Goal: Task Accomplishment & Management: Manage account settings

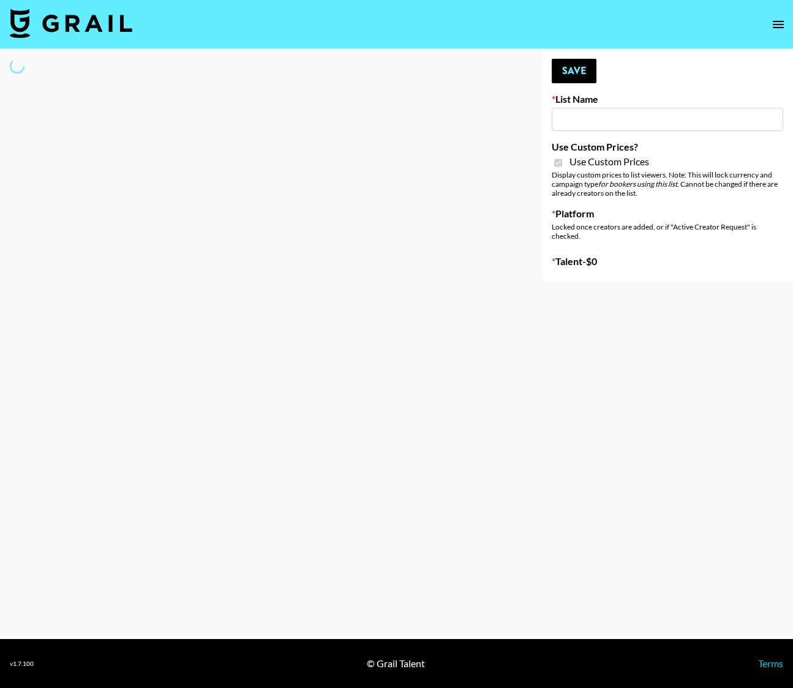
type input "Kids / Toy Accounts"
checkbox input "true"
select select "Brand"
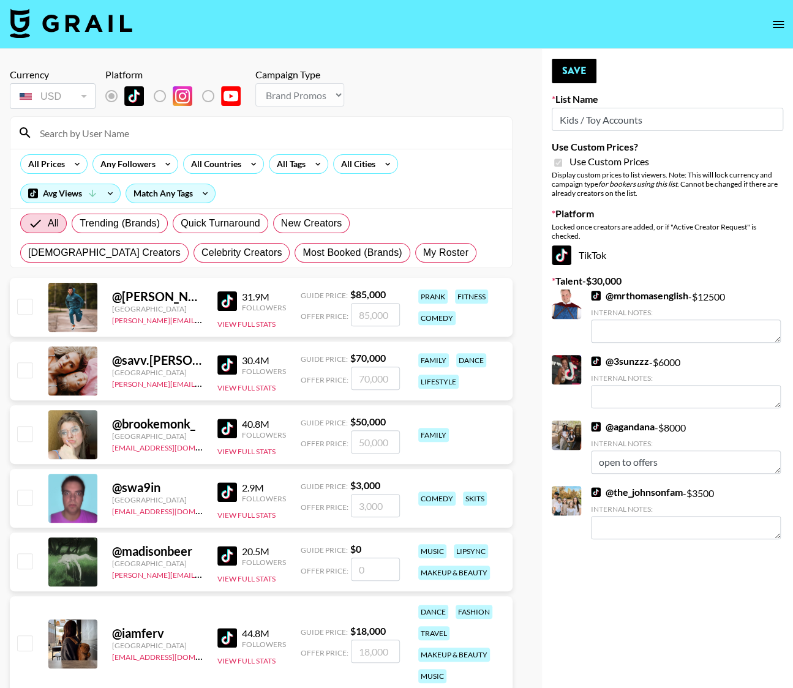
click at [75, 128] on input at bounding box center [268, 133] width 472 height 20
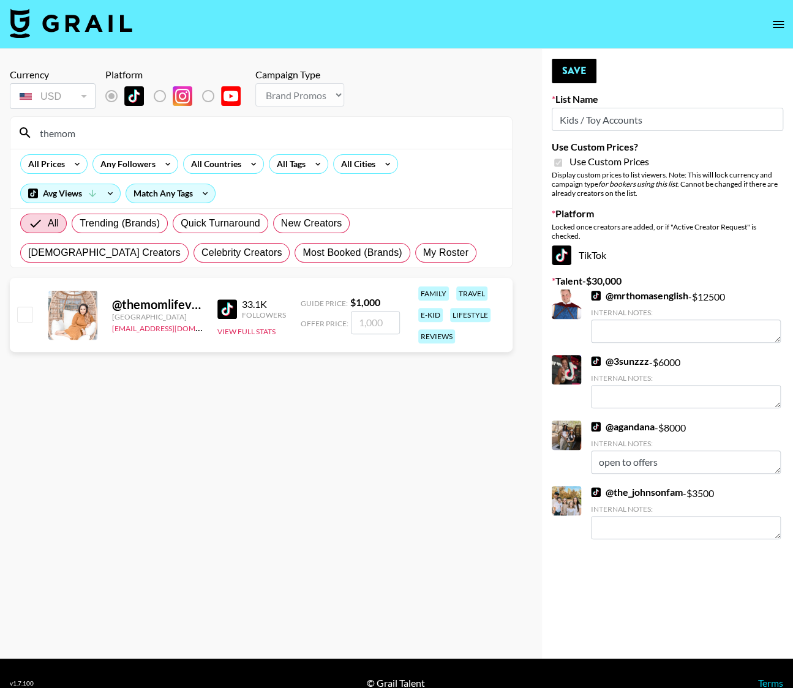
type input "themom"
click at [23, 316] on input "checkbox" at bounding box center [24, 314] width 15 height 15
checkbox input "true"
type input "1000"
click at [619, 493] on link "@ the_johnsonfam" at bounding box center [637, 492] width 92 height 12
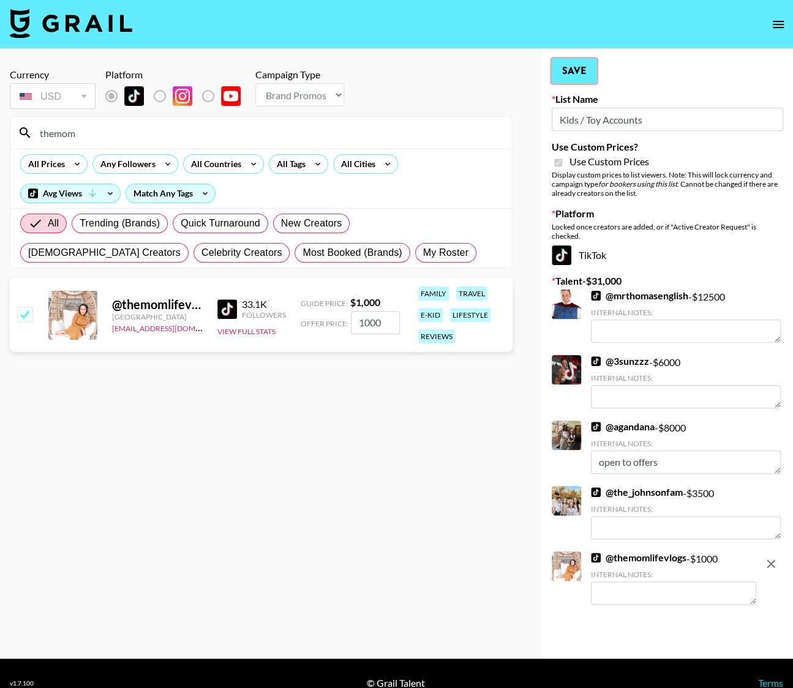
click at [572, 78] on button "Save" at bounding box center [573, 71] width 45 height 24
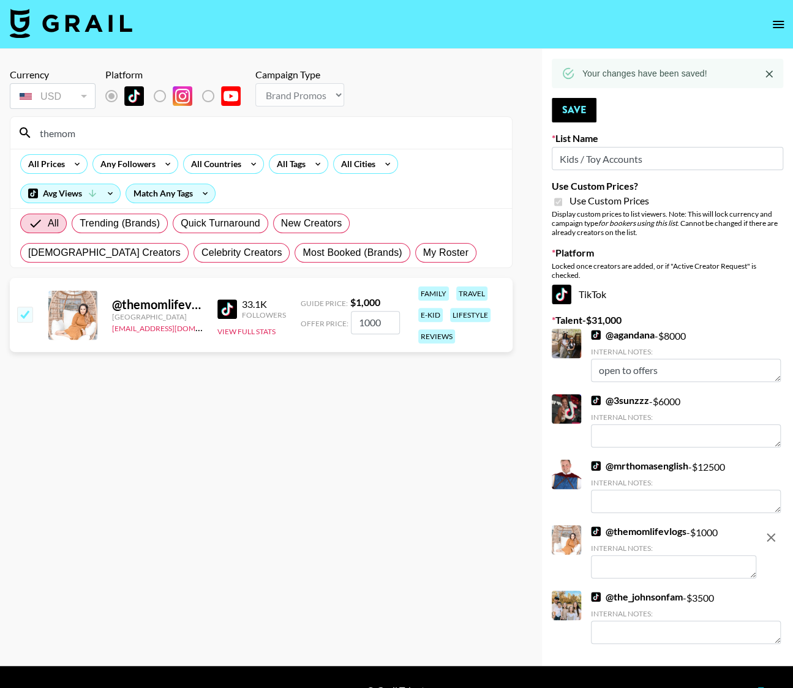
click at [634, 468] on link "@ mrthomasenglish" at bounding box center [639, 466] width 97 height 12
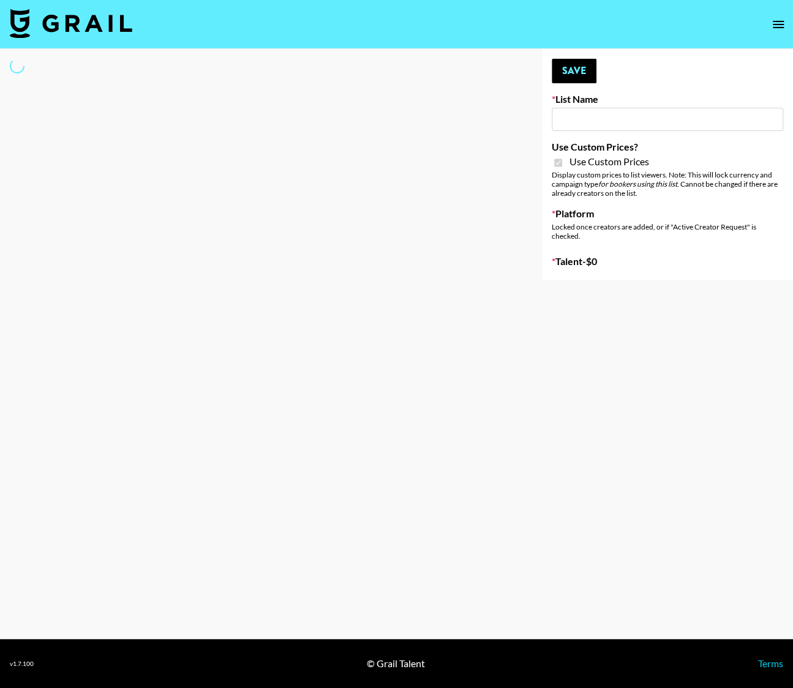
type input "Wavytalk (15th Sept)"
checkbox input "true"
select select "Brand"
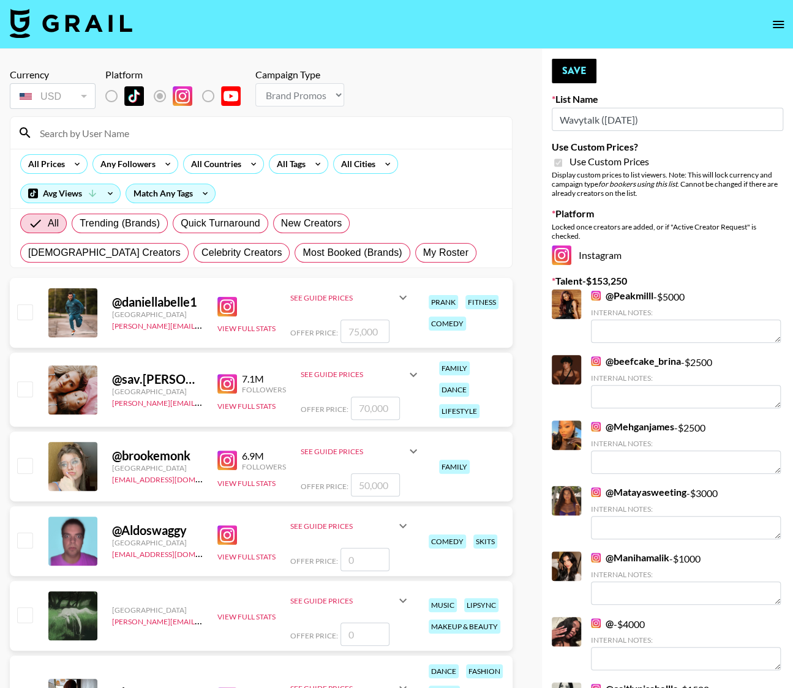
click at [126, 136] on input at bounding box center [268, 133] width 472 height 20
type input "theread"
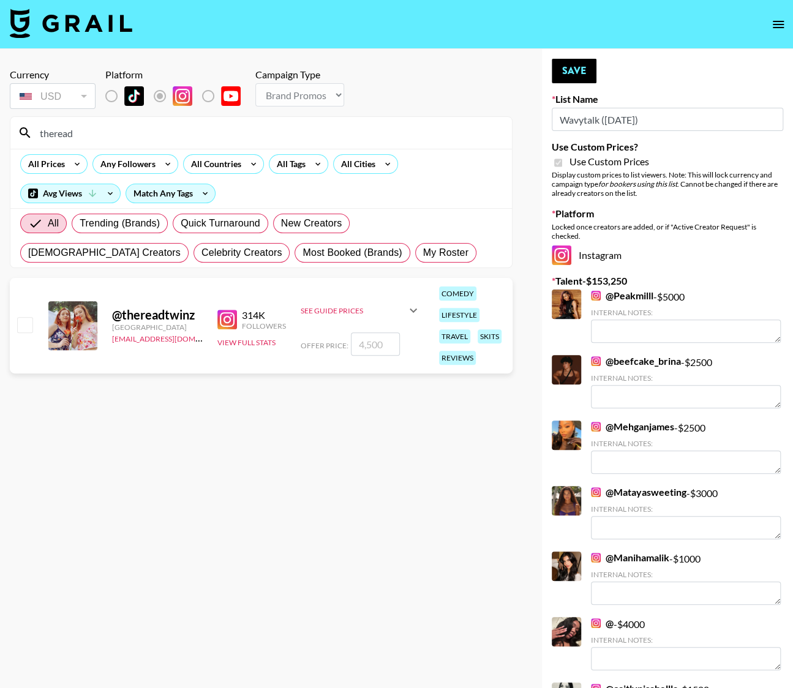
click at [28, 328] on input "checkbox" at bounding box center [24, 324] width 15 height 15
checkbox input "true"
click at [597, 296] on img at bounding box center [596, 296] width 10 height 10
click at [585, 64] on button "Save" at bounding box center [573, 71] width 45 height 24
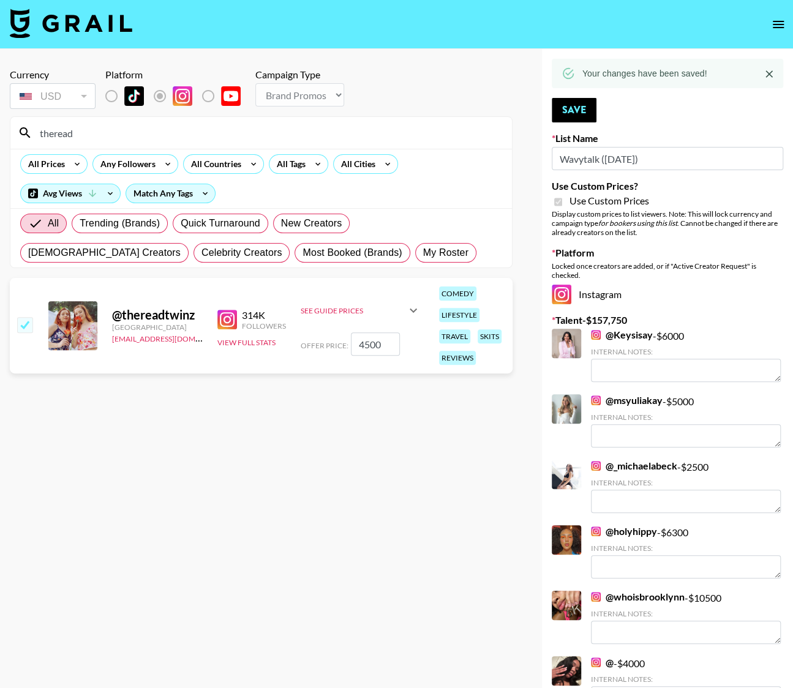
click at [222, 319] on img at bounding box center [227, 320] width 20 height 20
drag, startPoint x: 364, startPoint y: 343, endPoint x: 346, endPoint y: 338, distance: 18.0
click at [346, 338] on div "Offer Price: 4500" at bounding box center [361, 343] width 120 height 23
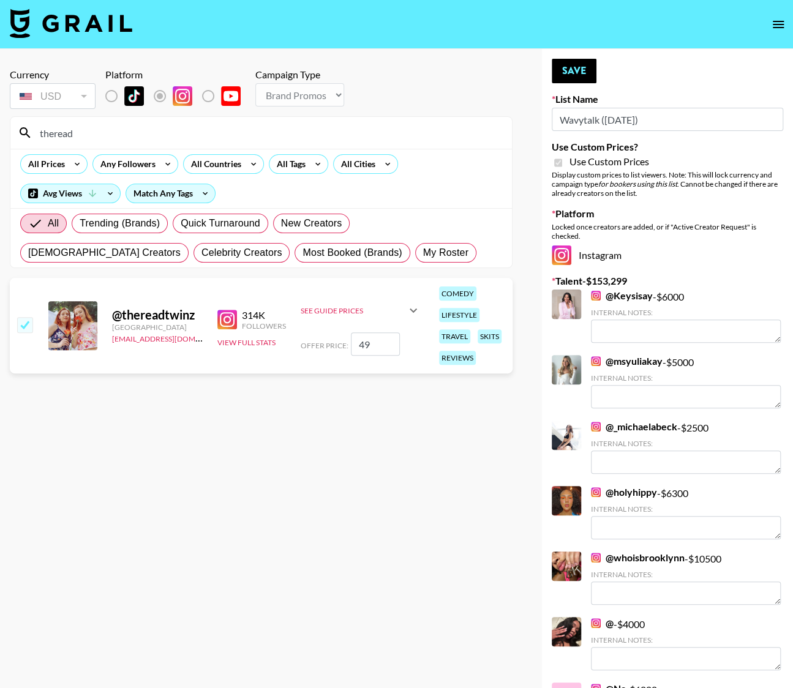
type input "4"
checkbox input "false"
checkbox input "true"
type input "5000"
click at [476, 454] on section "Currency USD USD ​ Platform Campaign Type Choose Type... Song Promos Brand Prom…" at bounding box center [261, 354] width 503 height 590
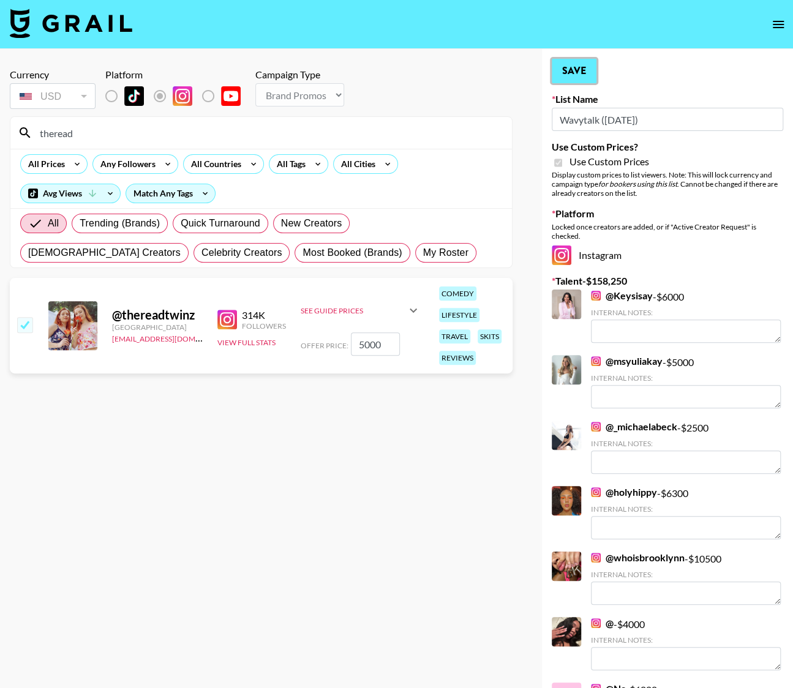
click at [566, 80] on button "Save" at bounding box center [573, 71] width 45 height 24
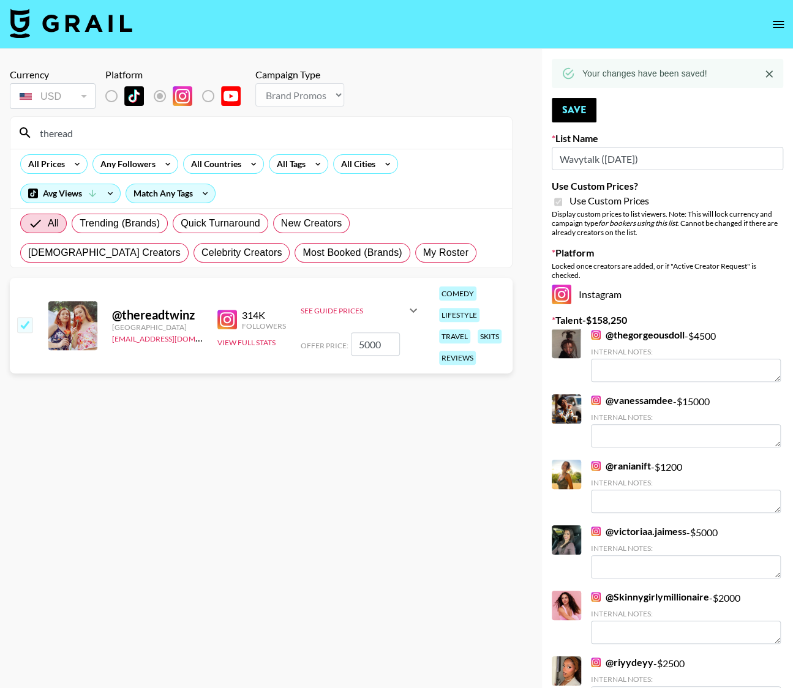
click at [80, 129] on input "theread" at bounding box center [268, 133] width 472 height 20
type input "themom"
click at [231, 323] on img at bounding box center [227, 320] width 20 height 20
drag, startPoint x: 24, startPoint y: 323, endPoint x: 45, endPoint y: 324, distance: 21.4
click at [24, 323] on input "checkbox" at bounding box center [24, 324] width 15 height 15
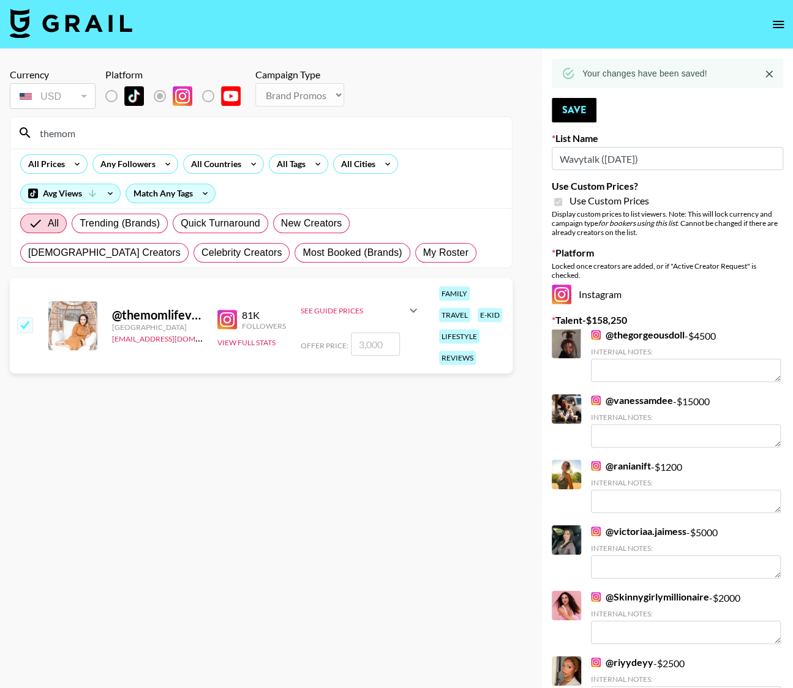
checkbox input "true"
type input "3000"
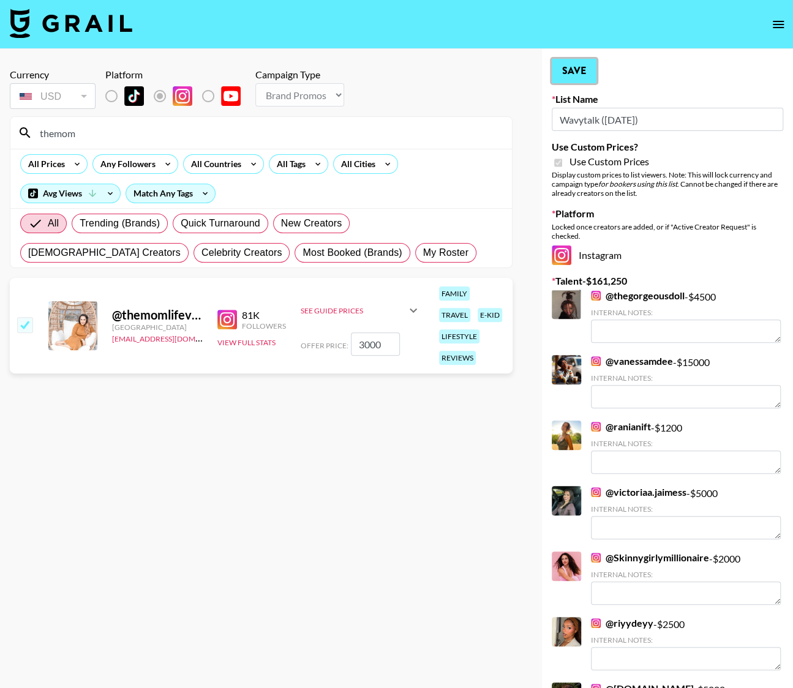
click at [583, 67] on button "Save" at bounding box center [573, 71] width 45 height 24
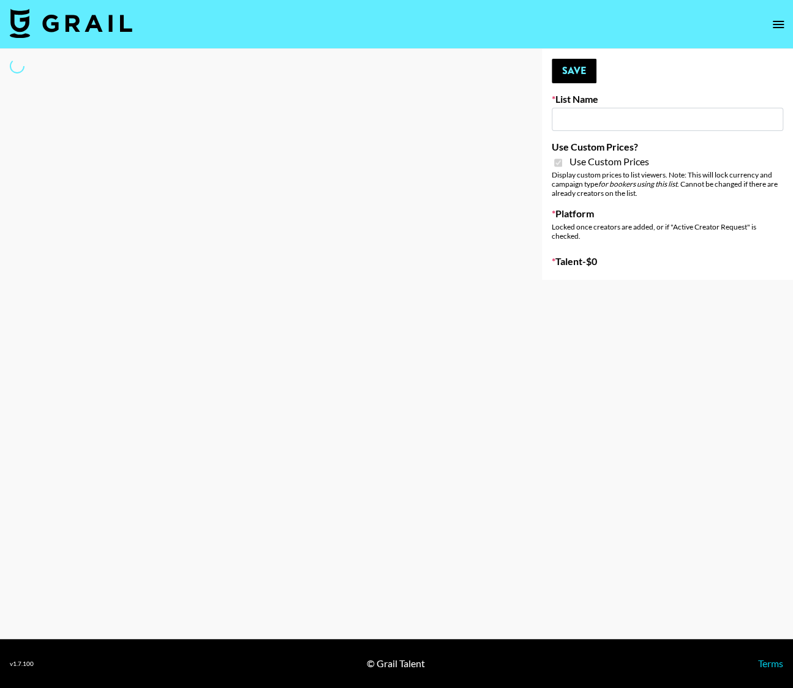
type input "Wavytalk ([DATE])"
checkbox input "true"
select select "Brand"
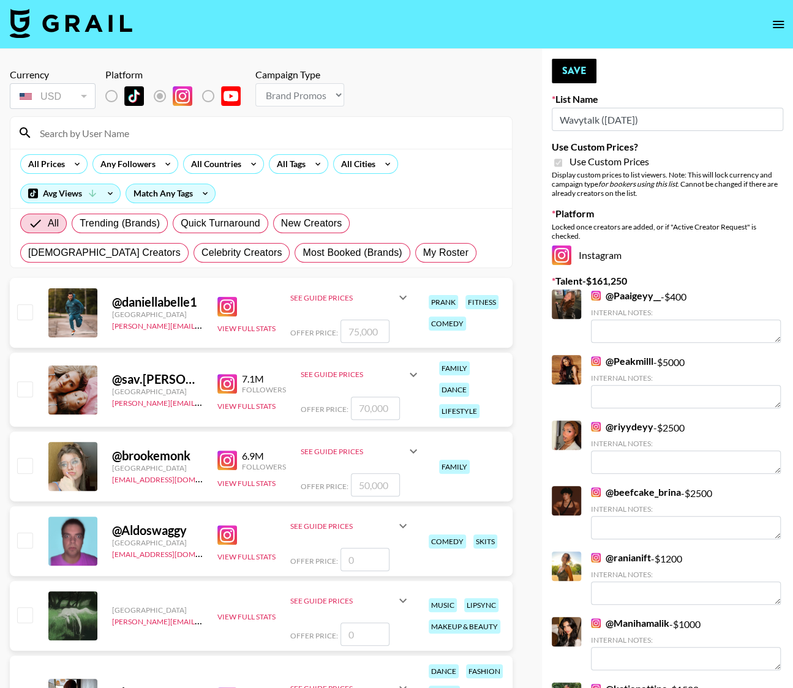
click at [85, 132] on input at bounding box center [268, 133] width 472 height 20
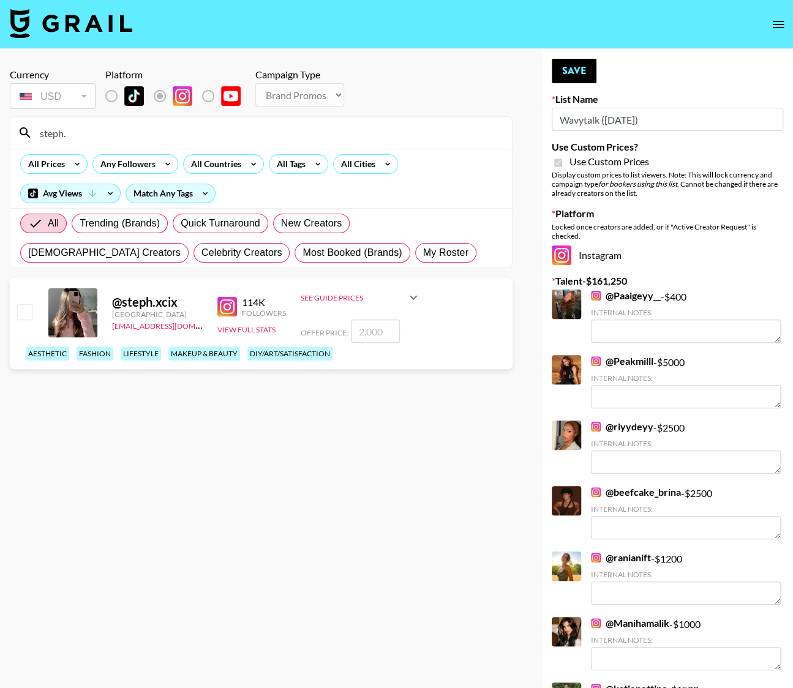
type input "steph."
click at [224, 304] on img at bounding box center [227, 307] width 20 height 20
click at [567, 73] on button "Save" at bounding box center [573, 71] width 45 height 24
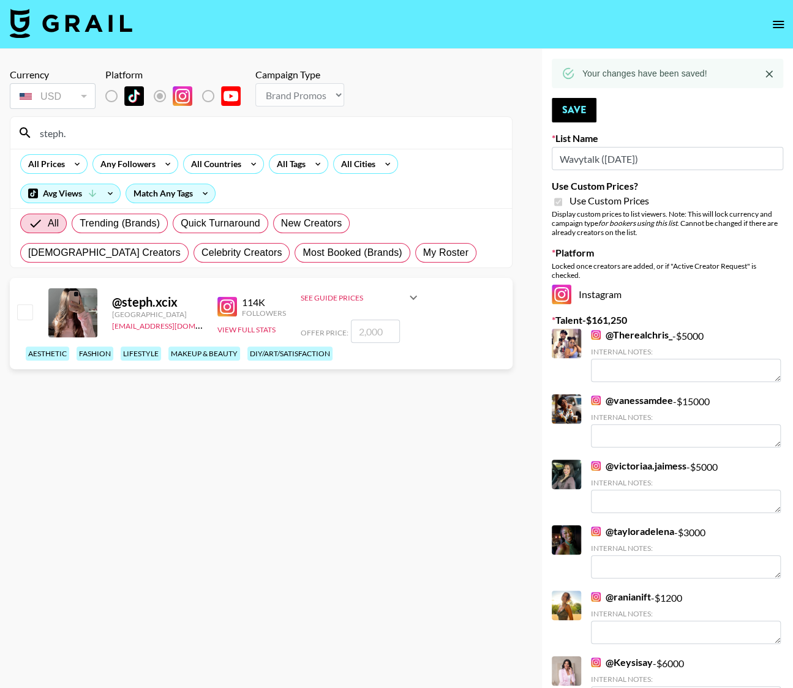
click at [779, 26] on icon "open drawer" at bounding box center [777, 24] width 11 height 7
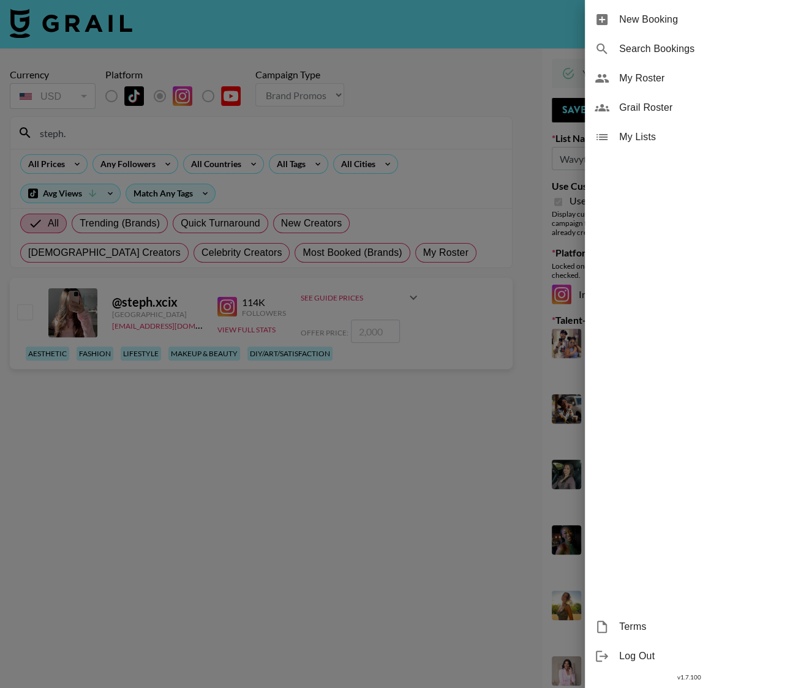
click at [642, 84] on span "My Roster" at bounding box center [701, 78] width 164 height 15
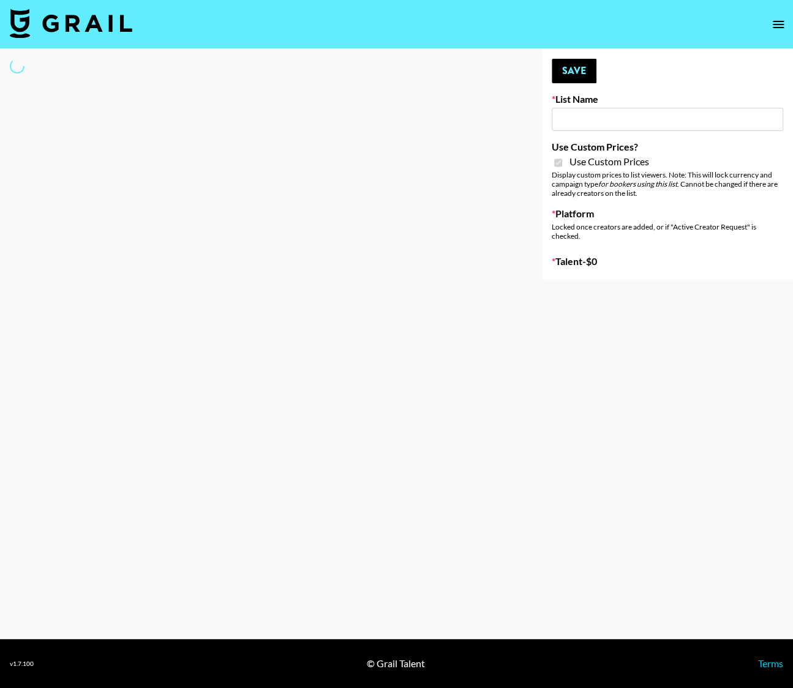
type input "[PERSON_NAME] ([DATE])"
checkbox input "true"
select select "Brand"
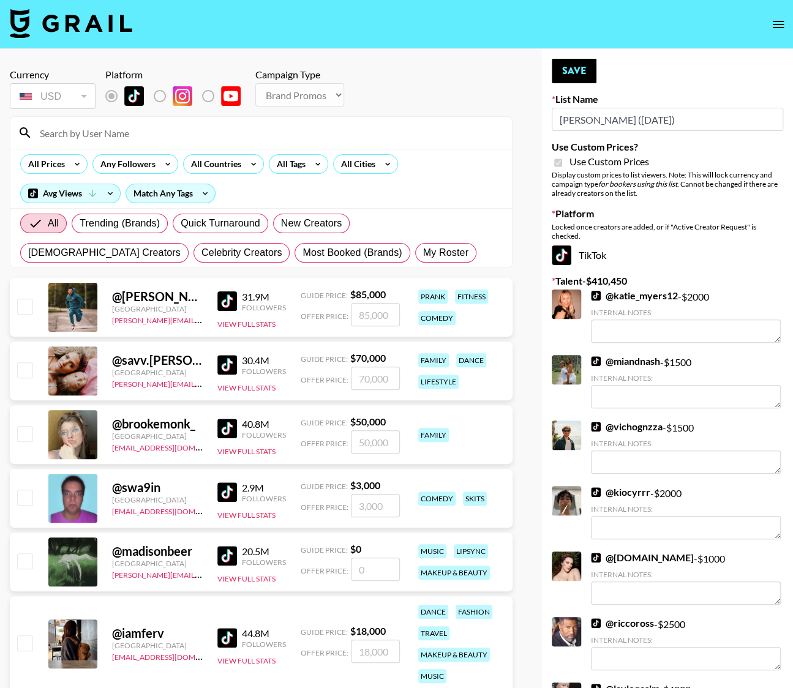
click at [592, 119] on input "Brickhouse (12th Sept)" at bounding box center [666, 119] width 231 height 23
click at [99, 130] on input at bounding box center [268, 133] width 472 height 20
click at [73, 304] on div at bounding box center [72, 307] width 49 height 49
click at [133, 296] on div "@ daniel.labelle" at bounding box center [157, 296] width 91 height 15
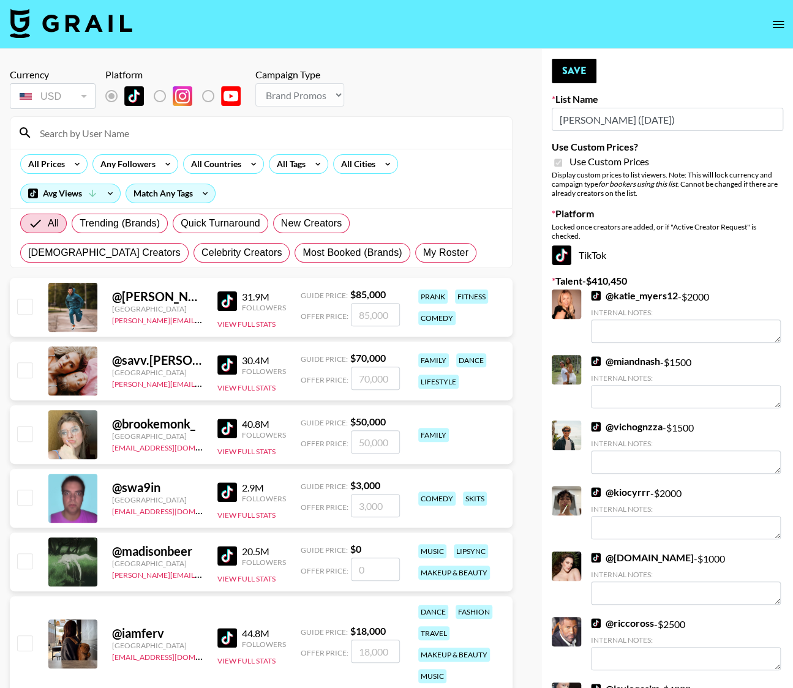
click at [228, 301] on img at bounding box center [227, 301] width 20 height 20
click at [113, 138] on input at bounding box center [268, 133] width 472 height 20
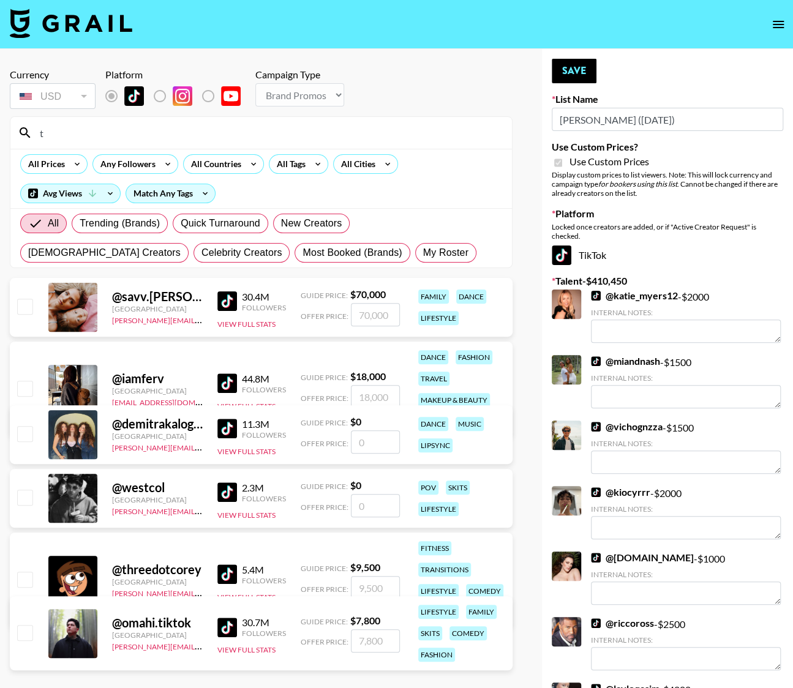
type input "themom"
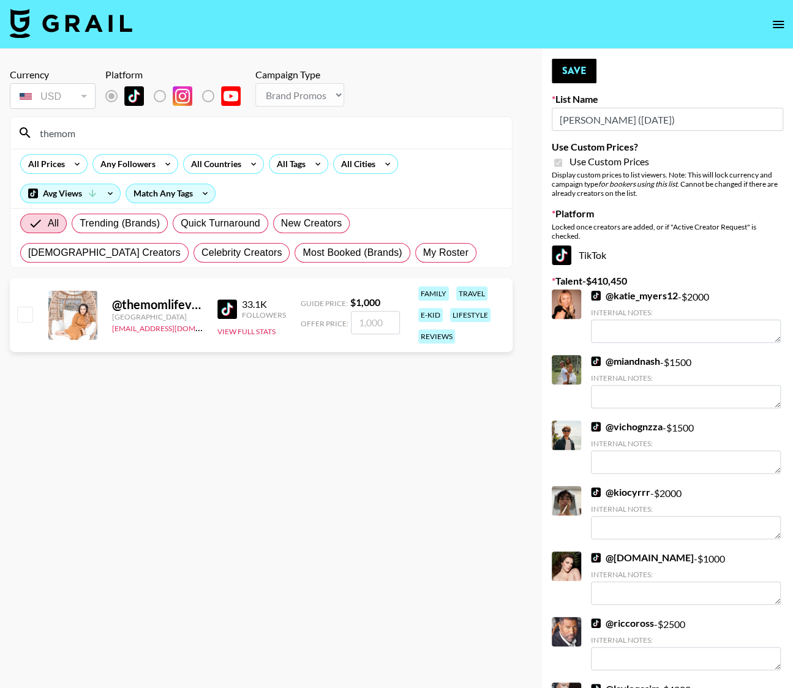
click at [24, 312] on input "checkbox" at bounding box center [24, 314] width 15 height 15
checkbox input "true"
type input "1000"
click at [103, 136] on input "themom" at bounding box center [268, 133] width 472 height 20
type input "theread"
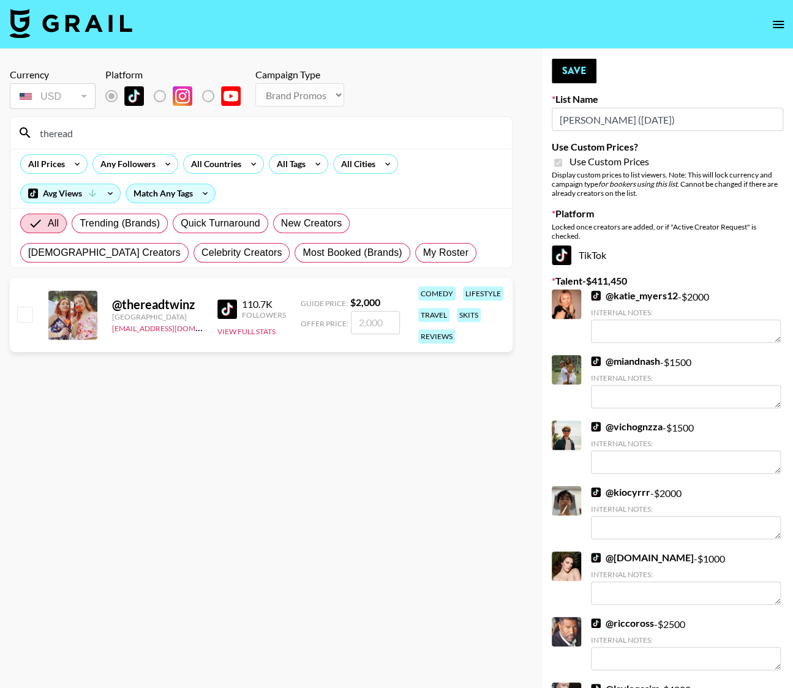
click at [24, 312] on input "checkbox" at bounding box center [24, 314] width 15 height 15
checkbox input "true"
type input "2000"
click at [592, 69] on button "Save" at bounding box center [573, 71] width 45 height 24
click at [105, 130] on input "theread" at bounding box center [268, 133] width 472 height 20
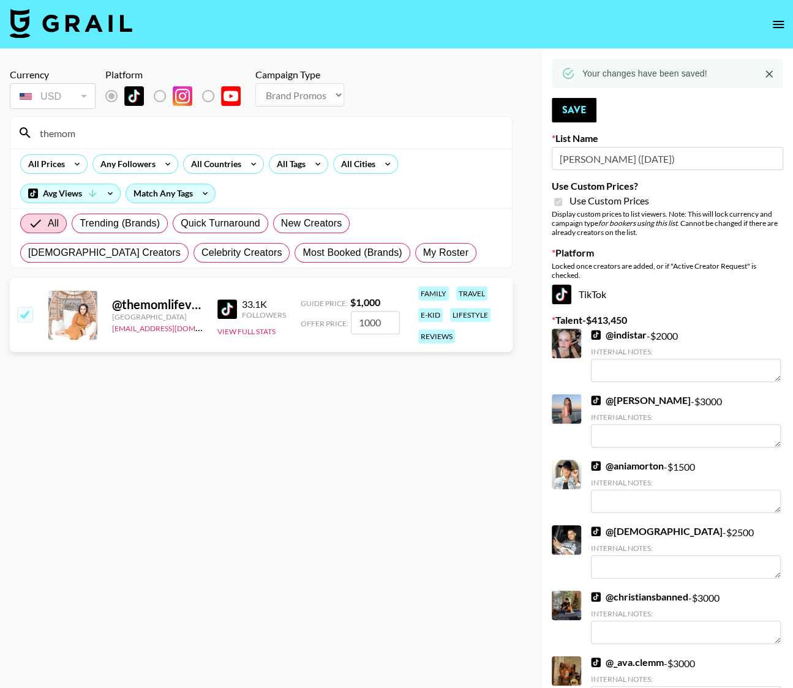
click at [108, 135] on input "themom" at bounding box center [268, 133] width 472 height 20
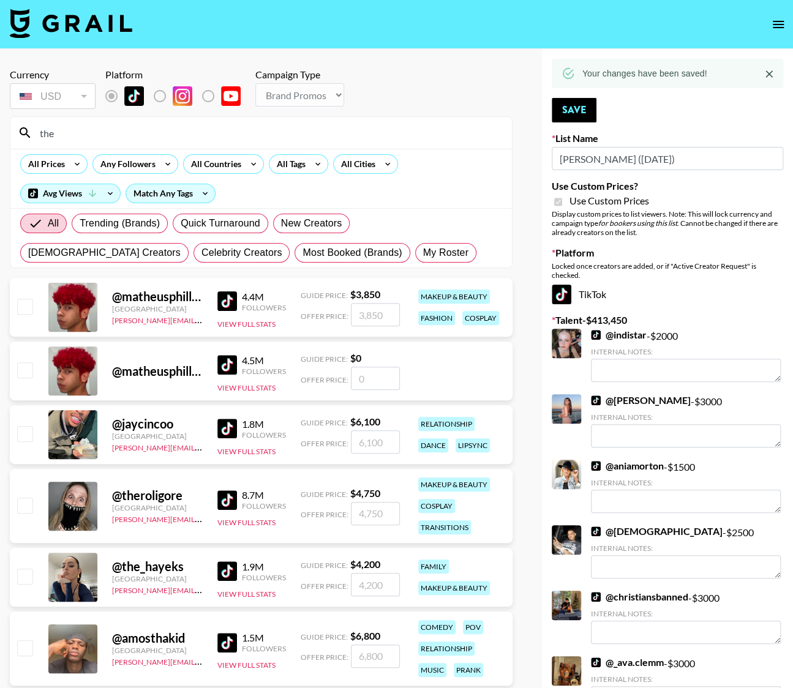
type input "themicha"
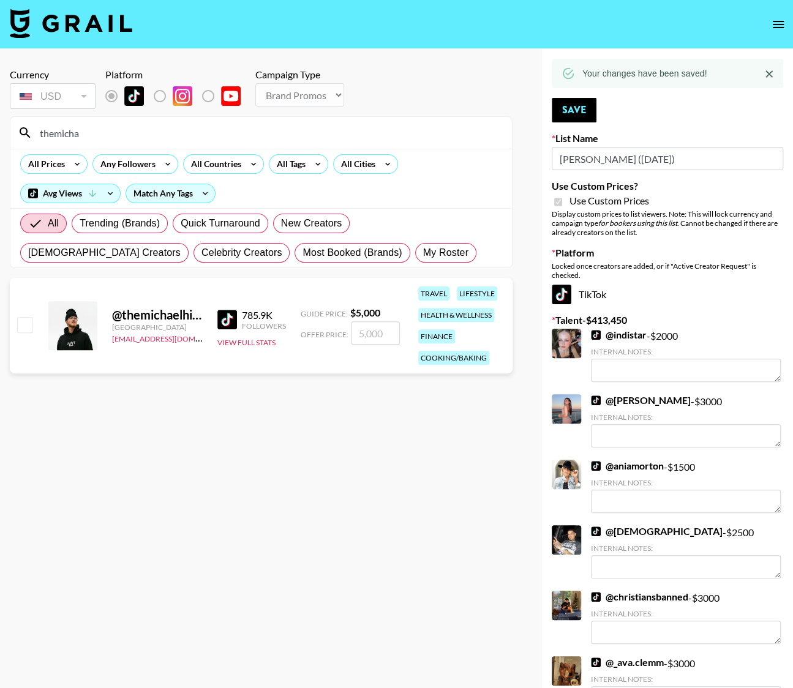
click at [28, 323] on input "checkbox" at bounding box center [24, 324] width 15 height 15
checkbox input "true"
type input "5000"
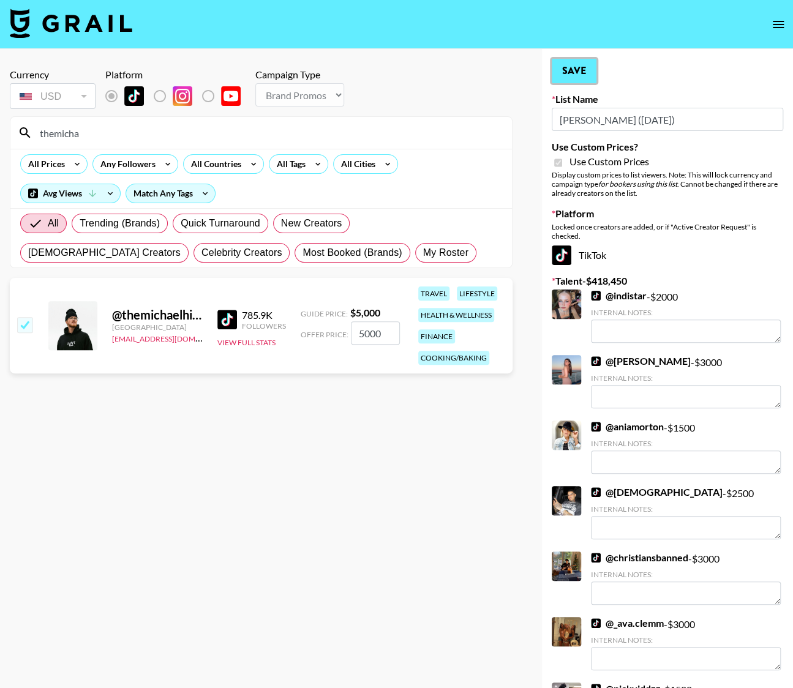
click at [584, 64] on button "Save" at bounding box center [573, 71] width 45 height 24
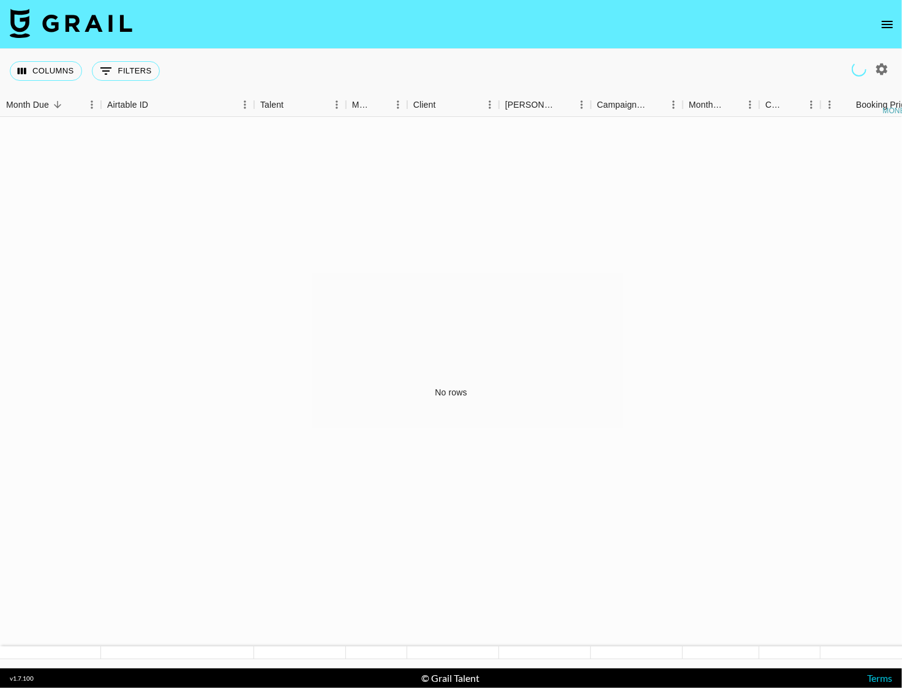
click at [881, 30] on icon "open drawer" at bounding box center [887, 24] width 15 height 15
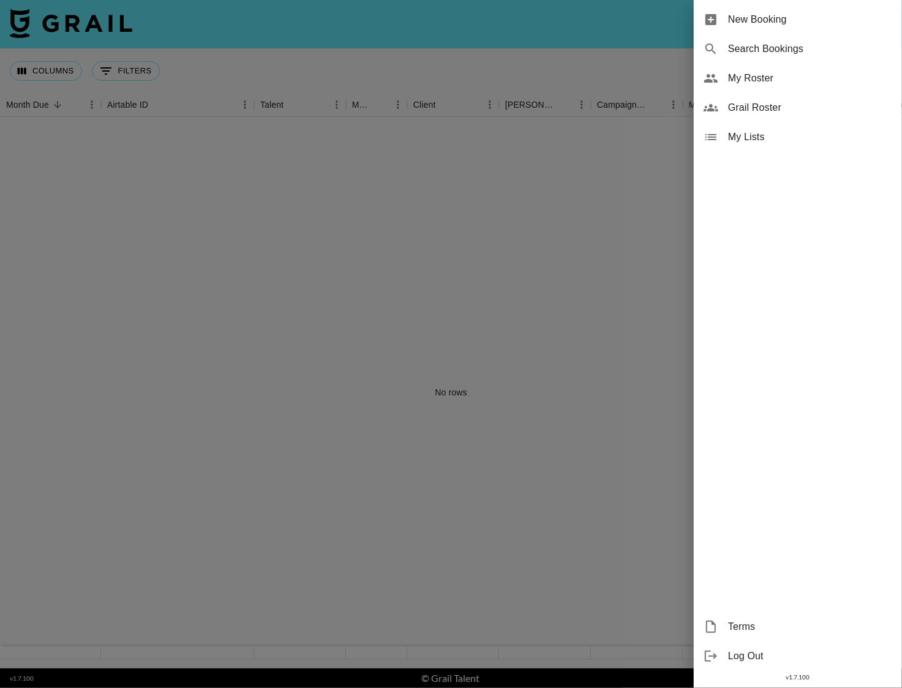
click at [729, 135] on span "My Lists" at bounding box center [810, 137] width 164 height 15
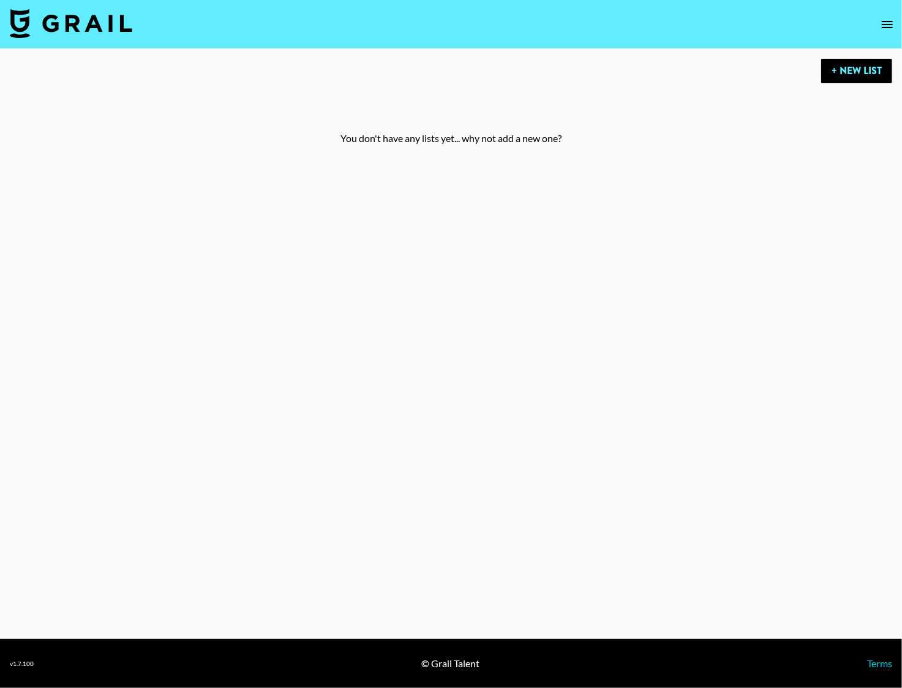
click at [885, 24] on icon "open drawer" at bounding box center [886, 24] width 11 height 7
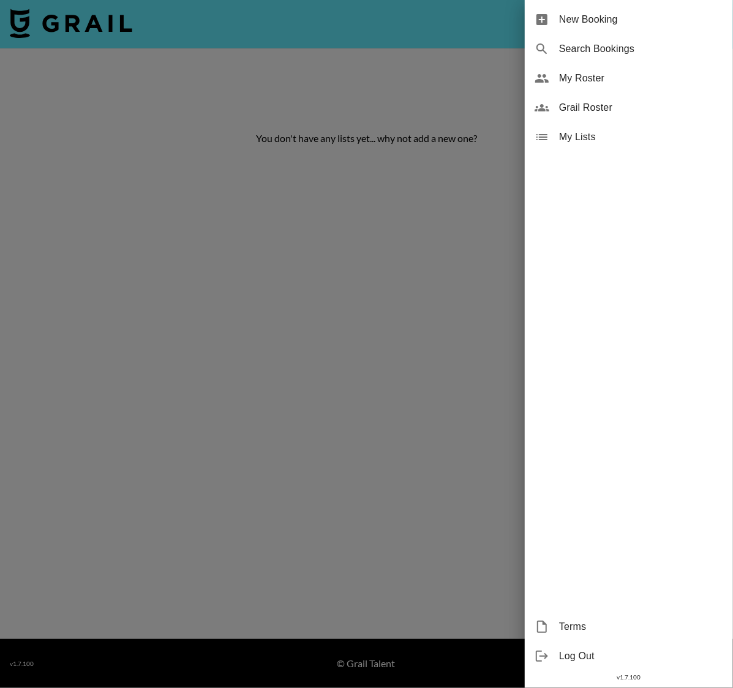
click at [160, 223] on div at bounding box center [366, 344] width 733 height 688
